Goal: Information Seeking & Learning: Learn about a topic

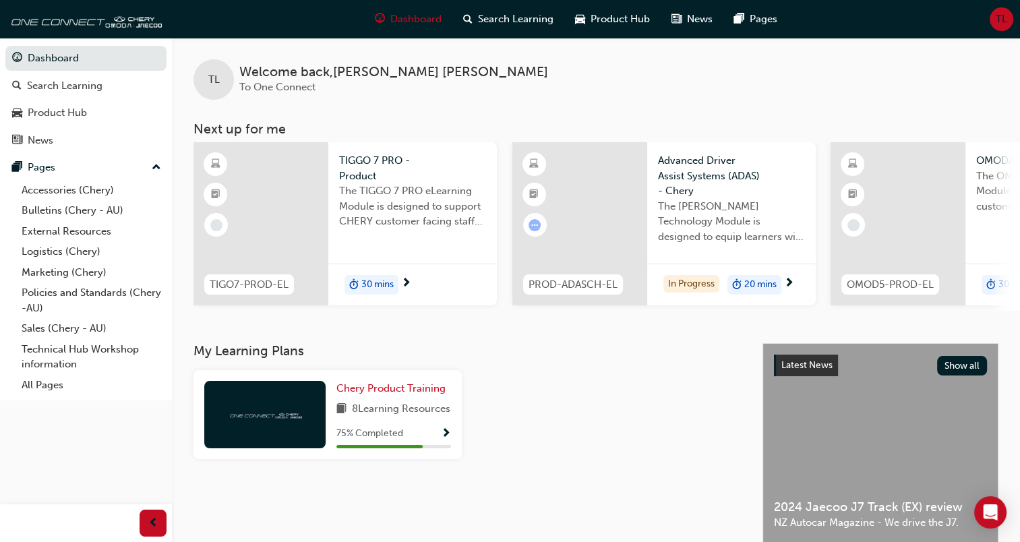
click at [393, 223] on span "The TIGGO 7 PRO eLearning Module is designed to support CHERY customer facing s…" at bounding box center [412, 206] width 147 height 46
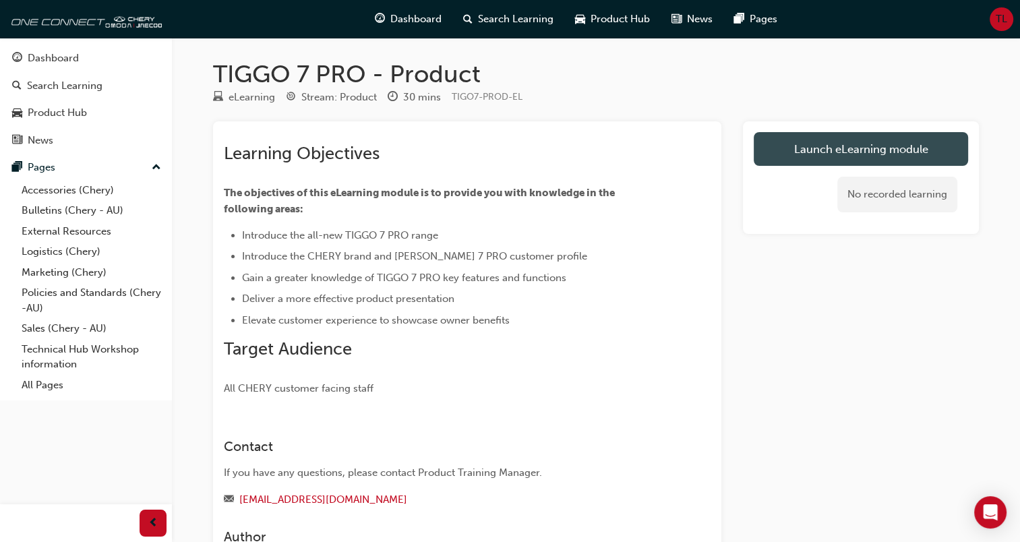
click at [813, 146] on link "Launch eLearning module" at bounding box center [861, 149] width 214 height 34
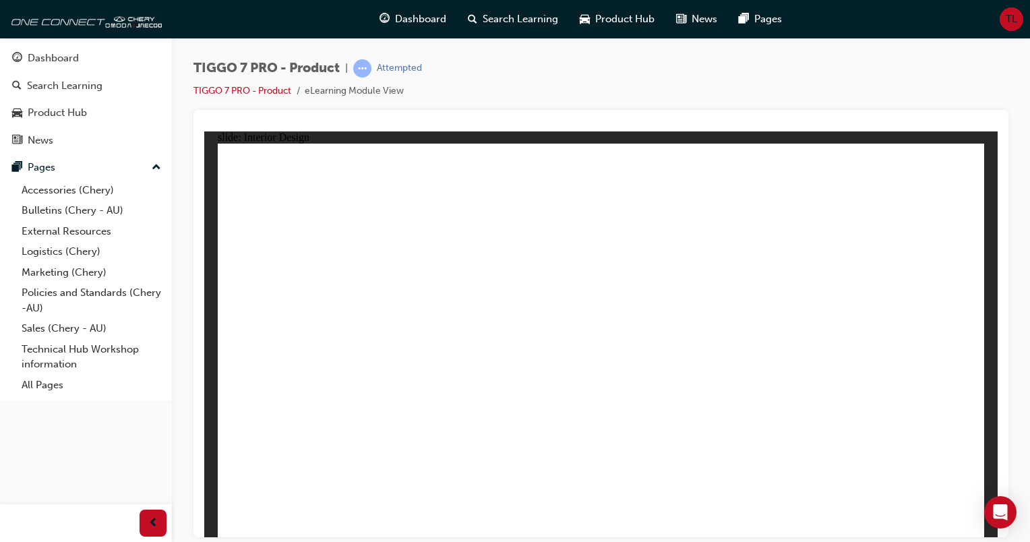
drag, startPoint x: 492, startPoint y: 295, endPoint x: 213, endPoint y: 371, distance: 289.2
click at [213, 371] on div "slide: Interior Design FRONT SEATS • DRIVERS SEAT: 6-way power adjustment inclu…" at bounding box center [601, 334] width 794 height 406
